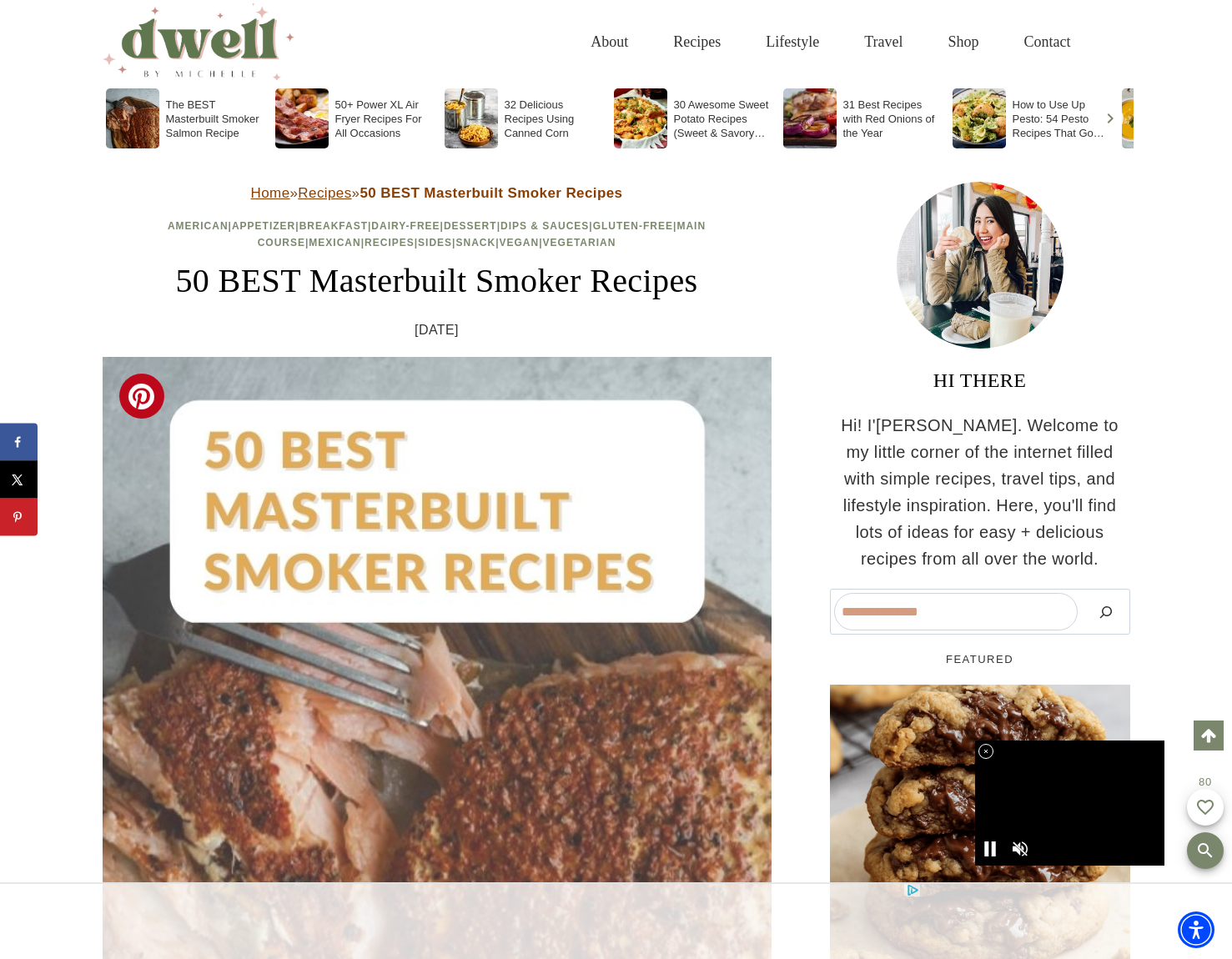
scroll to position [251, 0]
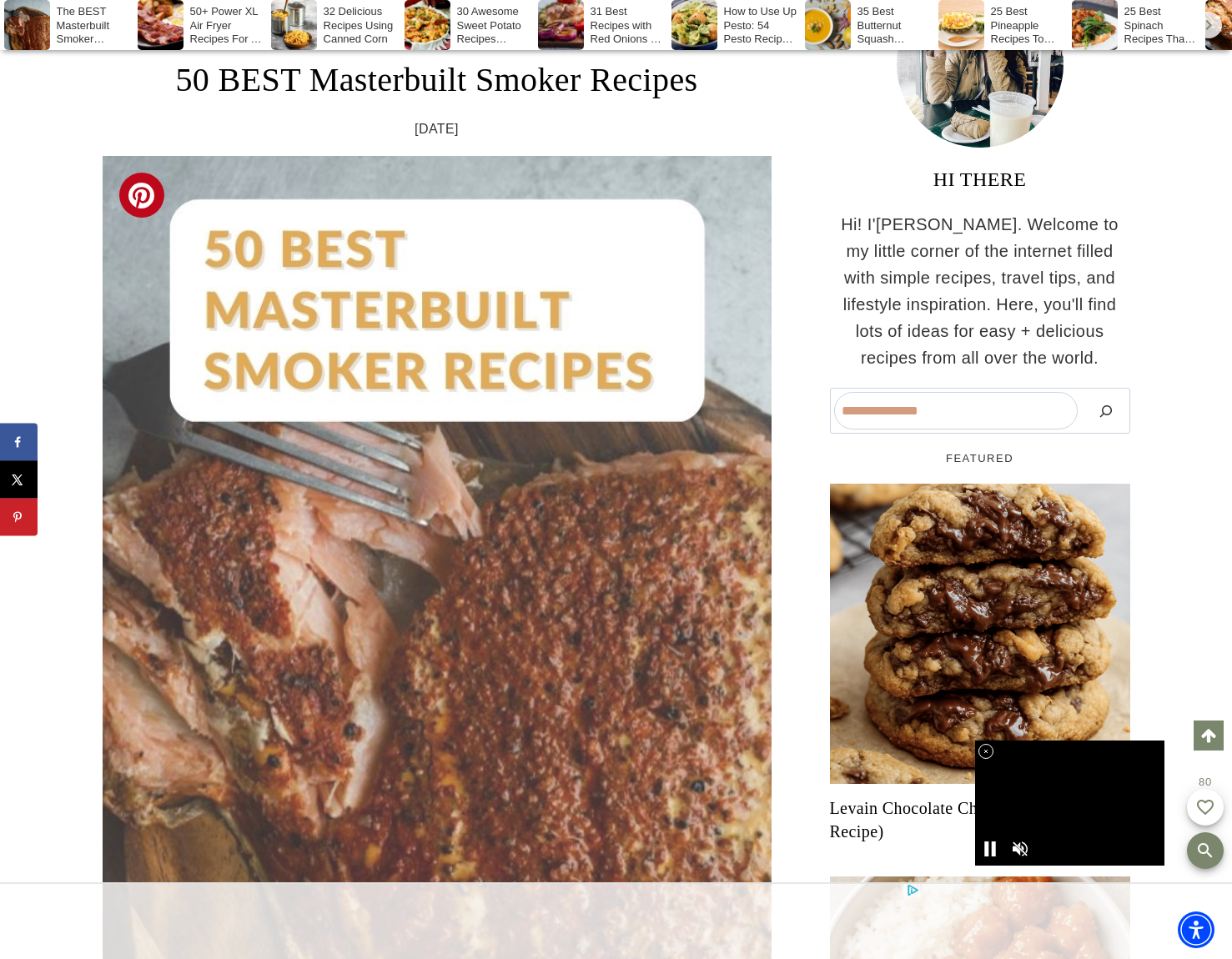
click at [467, 336] on img at bounding box center [436, 657] width 669 height 1003
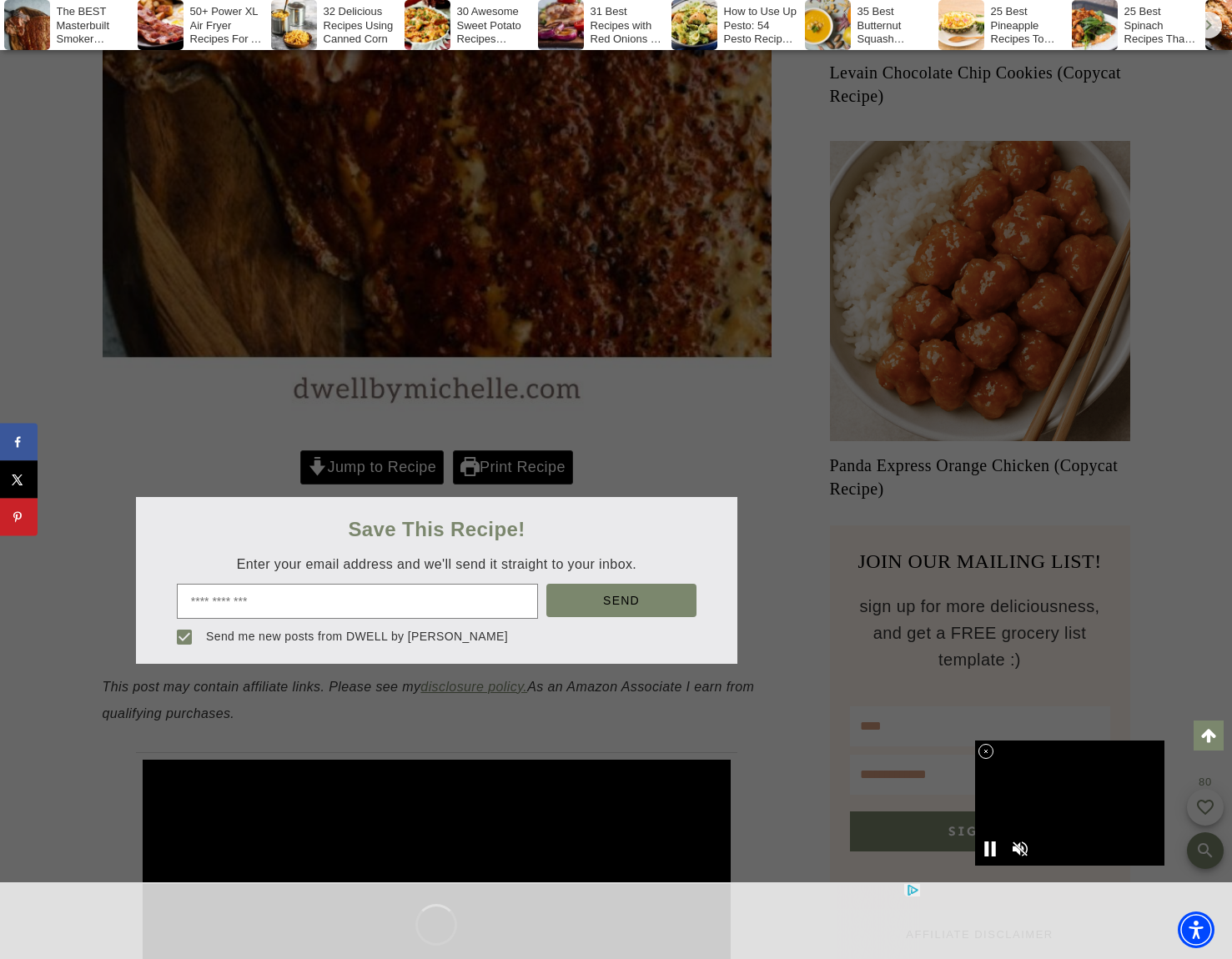
scroll to position [1001, 0]
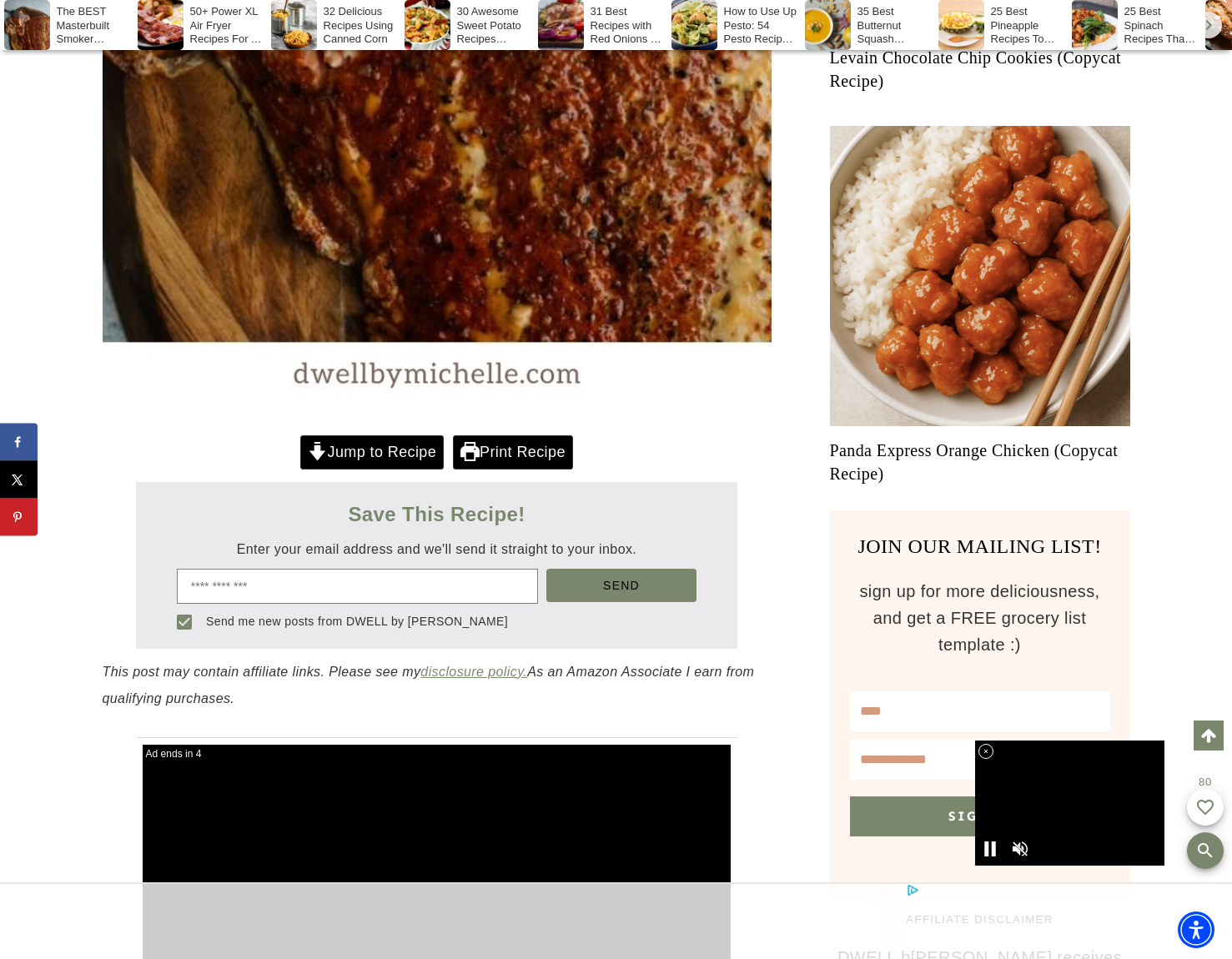
click at [403, 459] on link "Jump to Recipe" at bounding box center [372, 452] width 144 height 34
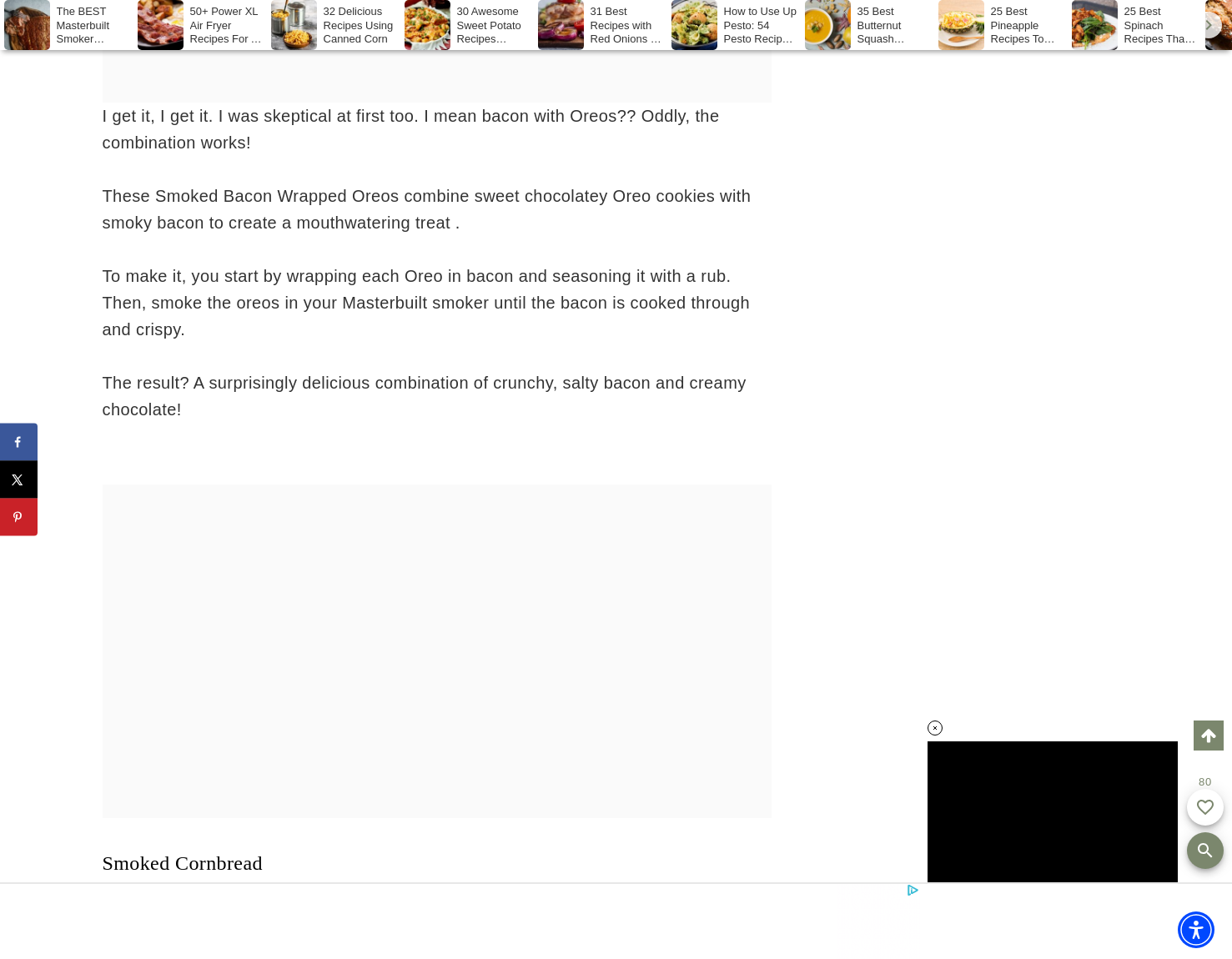
scroll to position [30727, 0]
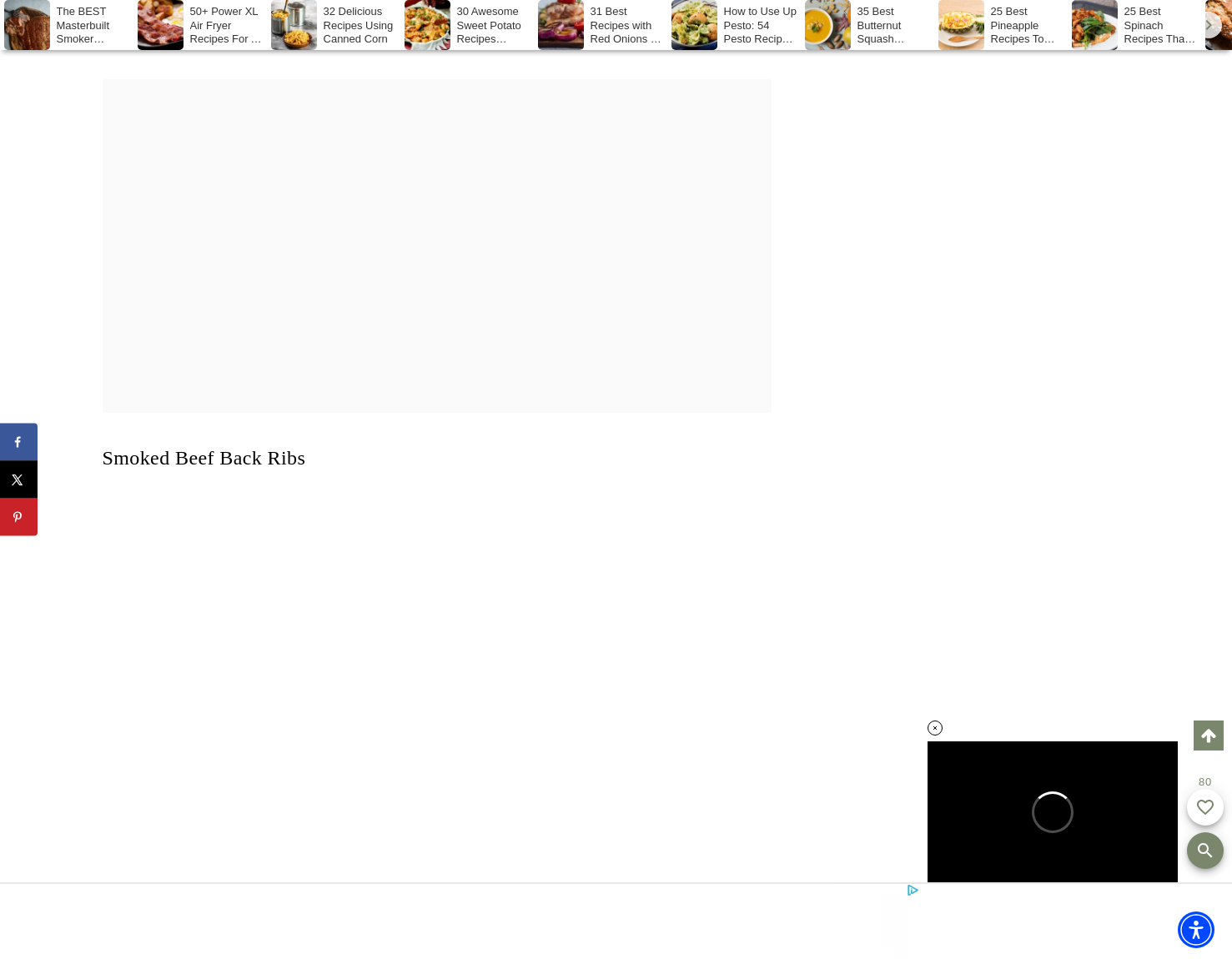
click at [1209, 735] on link "Scroll to top" at bounding box center [1209, 736] width 30 height 30
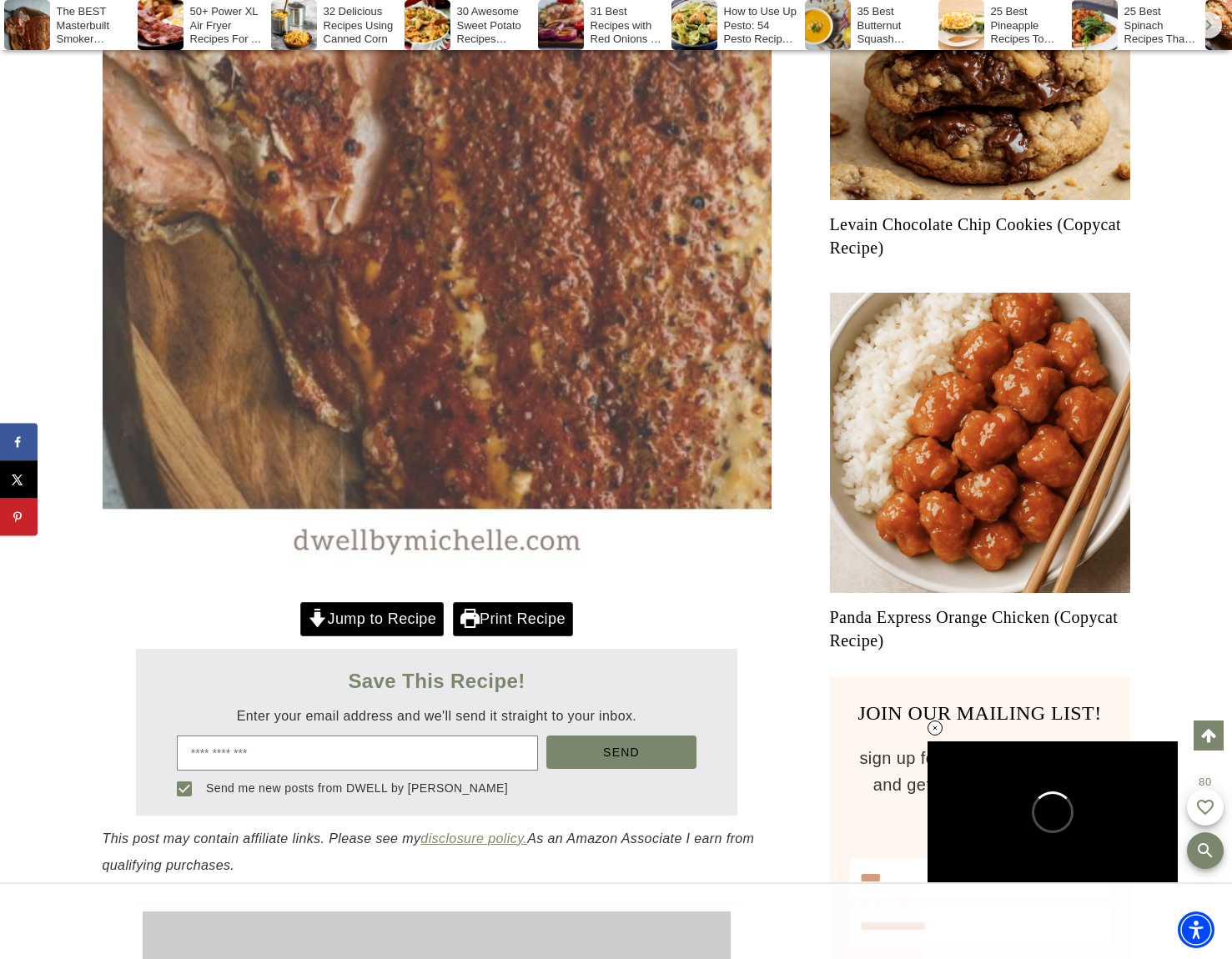
scroll to position [0, 0]
click at [375, 538] on img at bounding box center [436, 73] width 669 height 1003
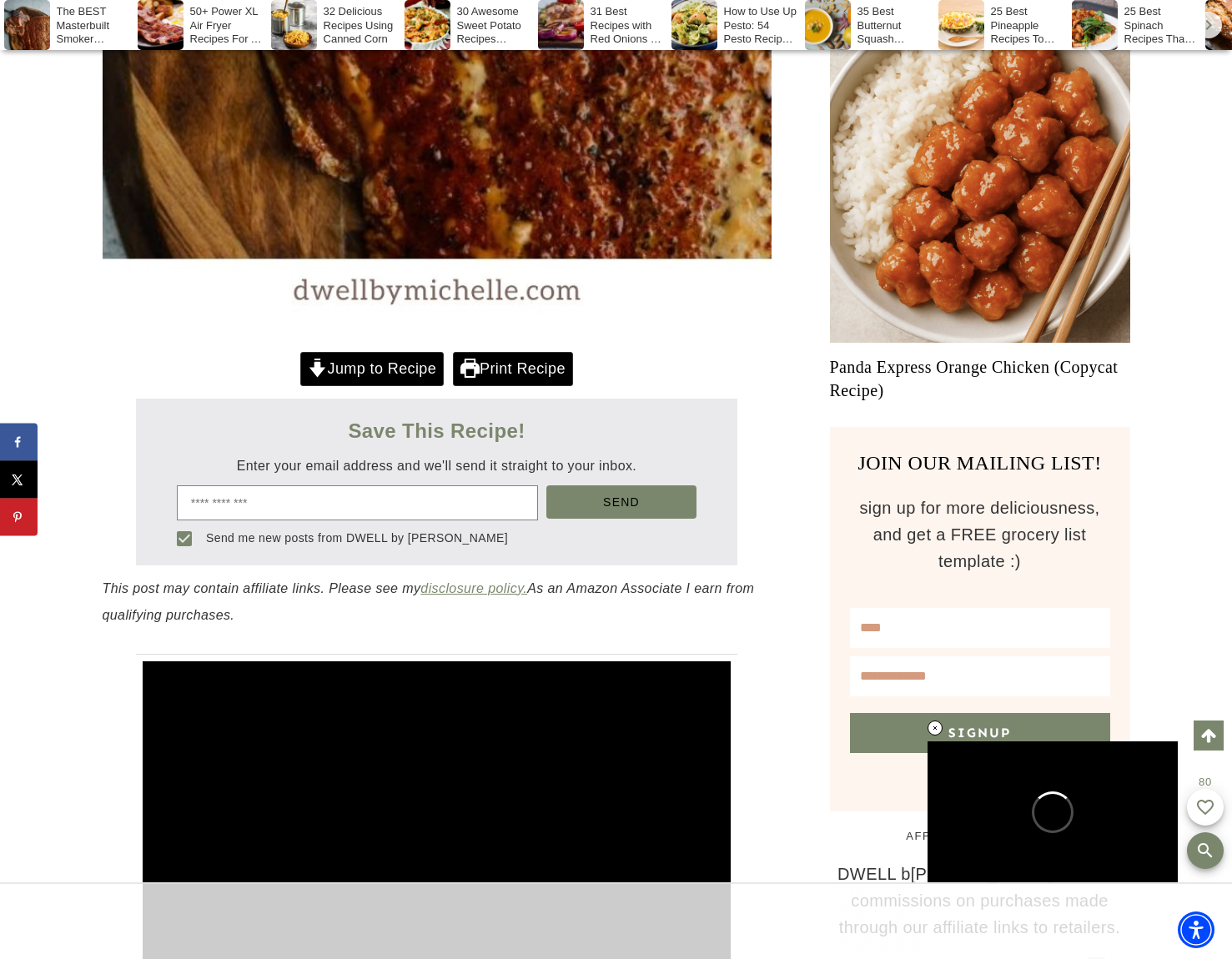
scroll to position [1888, 0]
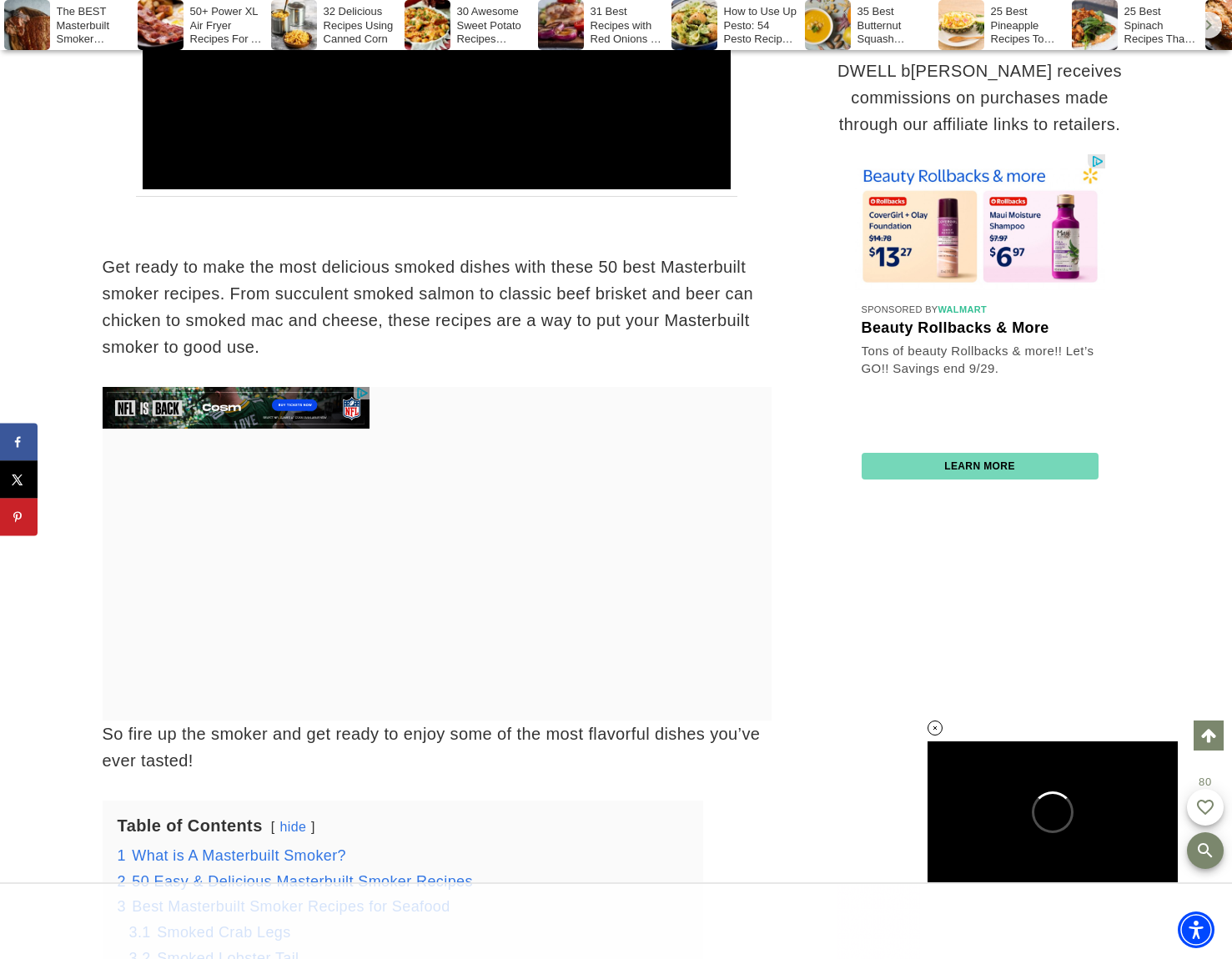
click at [1089, 741] on div at bounding box center [1053, 812] width 251 height 141
click at [1087, 773] on div at bounding box center [1053, 812] width 251 height 141
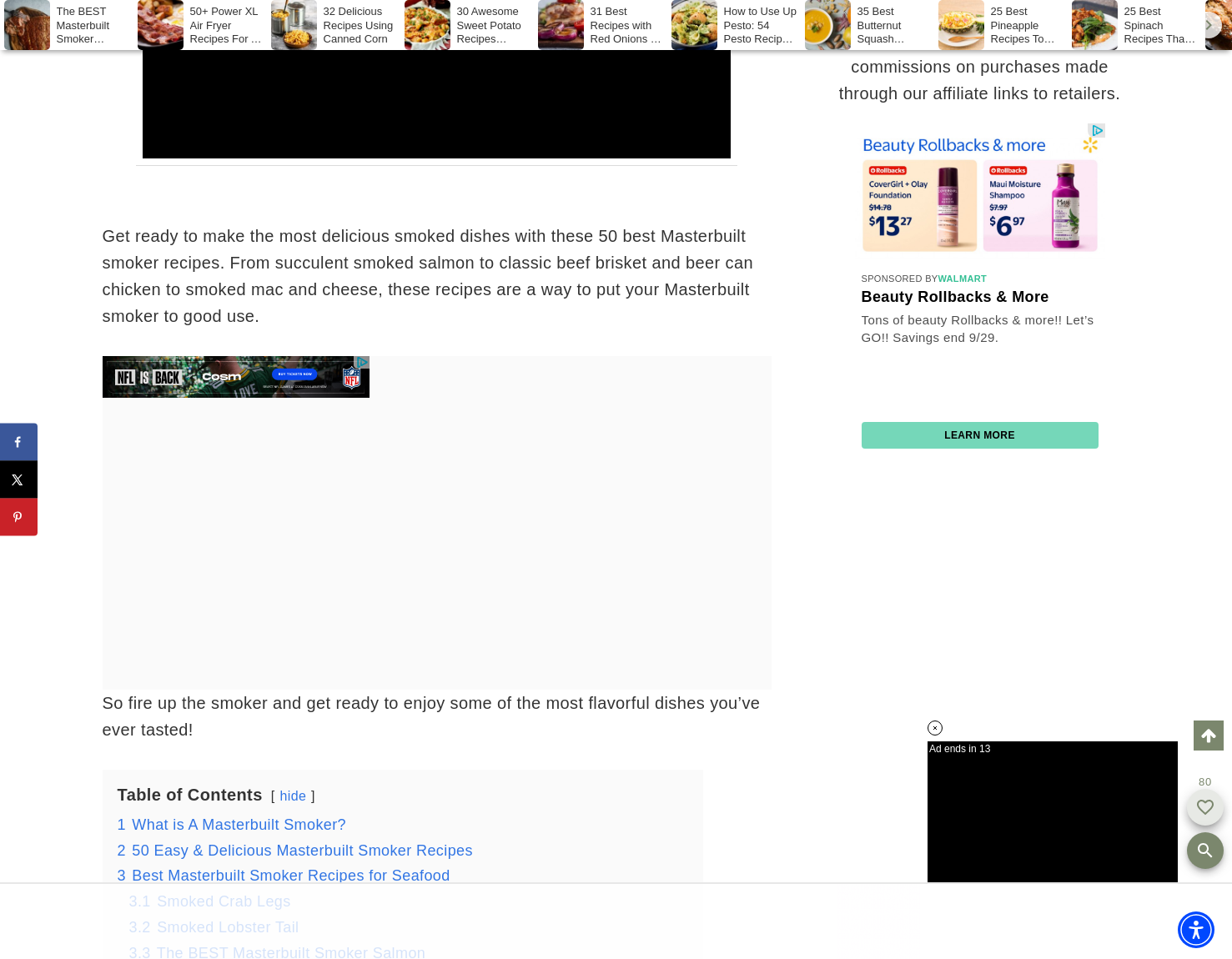
click at [1199, 814] on slick-fab at bounding box center [1205, 807] width 37 height 37
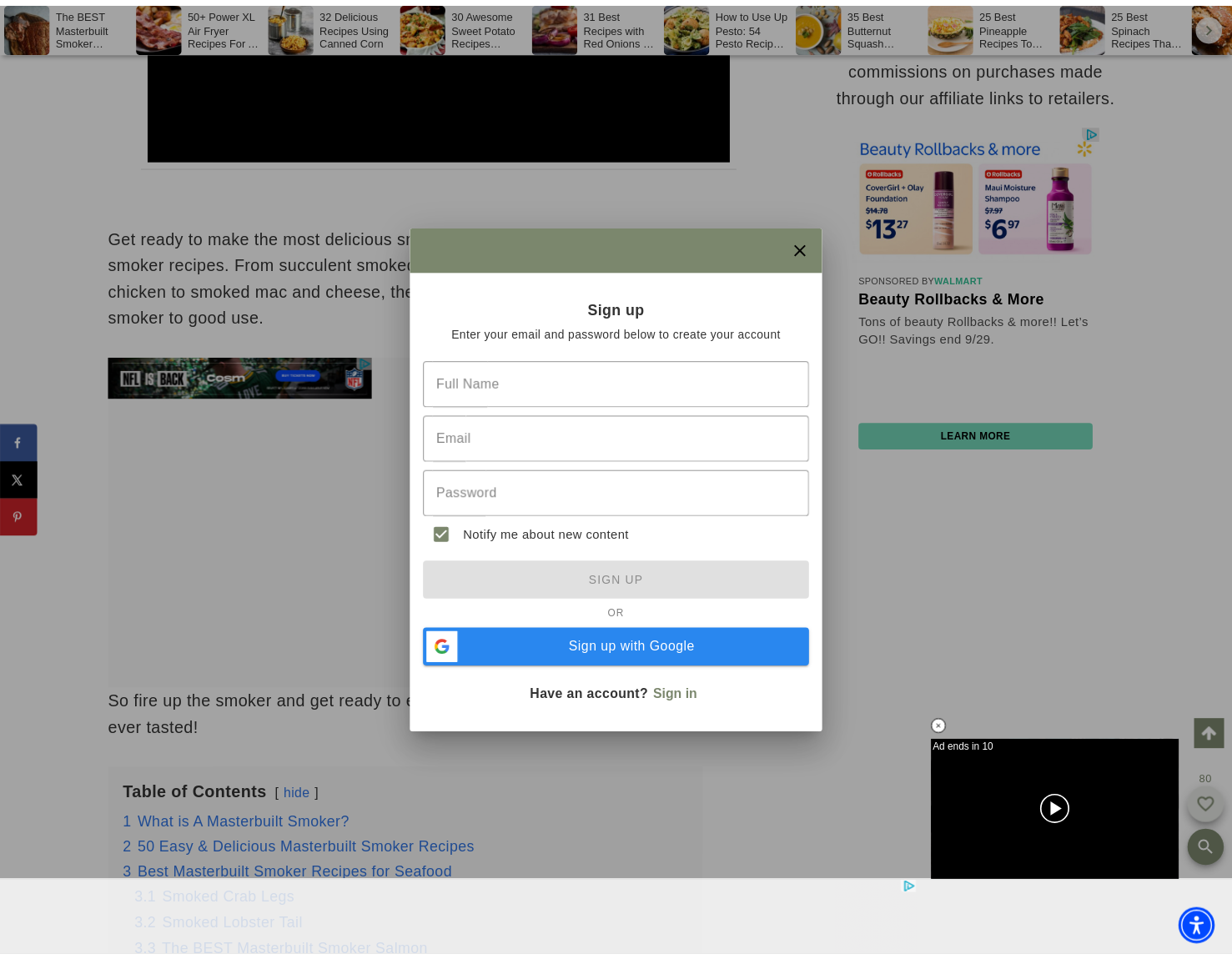
scroll to position [0, 0]
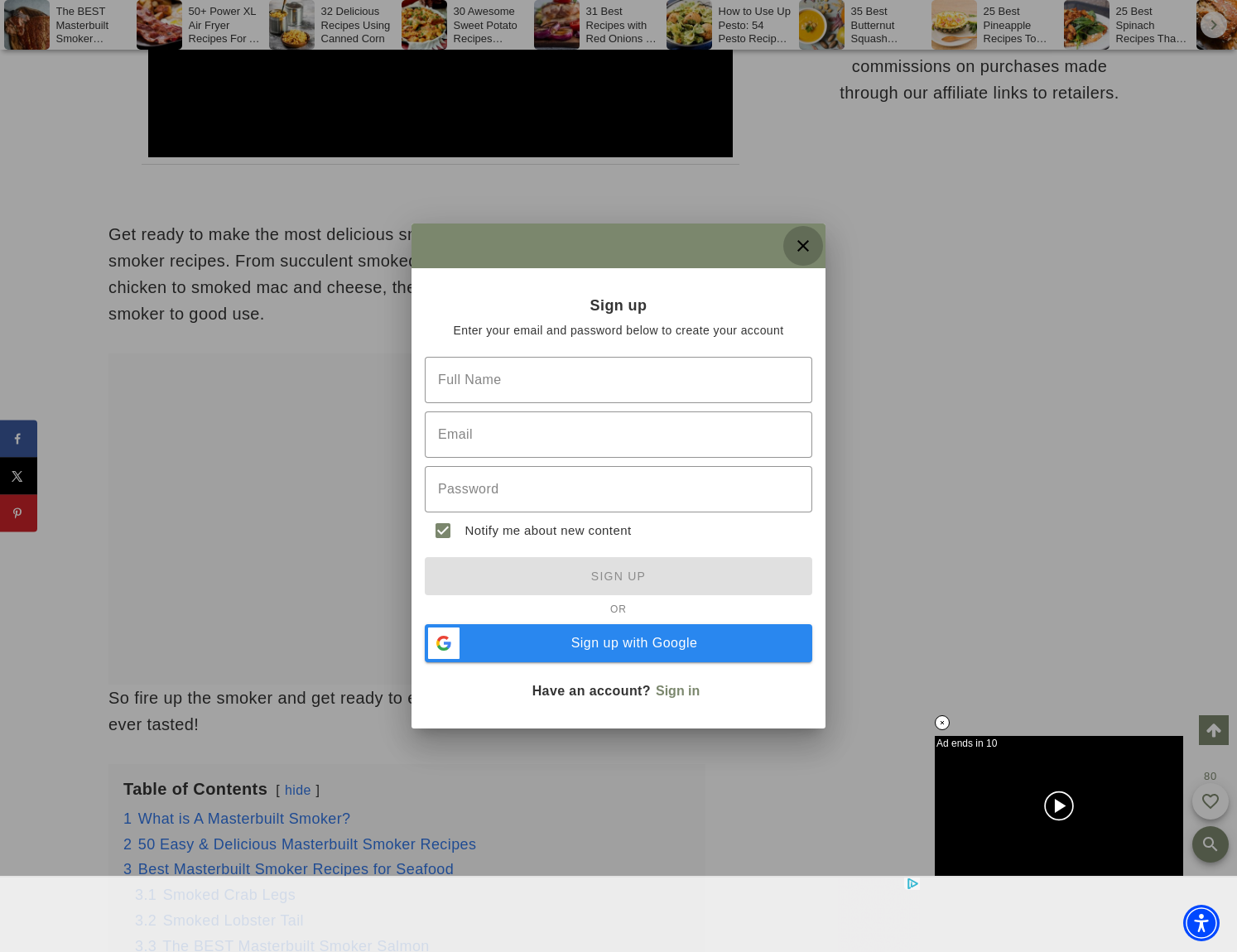
click at [809, 251] on cf-icon "close" at bounding box center [803, 245] width 20 height 20
